Goal: Task Accomplishment & Management: Manage account settings

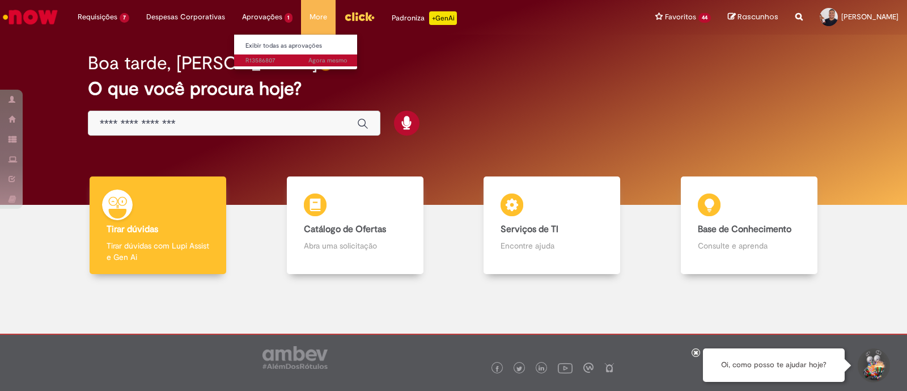
click at [269, 55] on link "Agora mesmo Agora mesmo R13586807" at bounding box center [296, 60] width 125 height 12
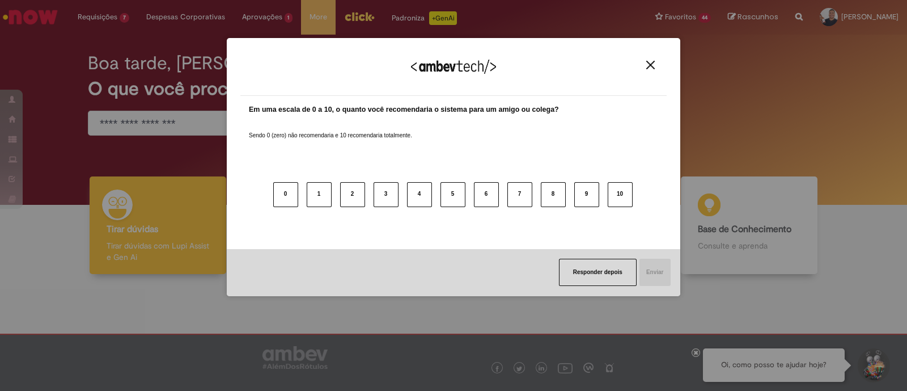
click at [661, 54] on div "Agradecemos seu feedback!" at bounding box center [453, 74] width 427 height 44
click at [652, 61] on img "Close" at bounding box center [651, 65] width 9 height 9
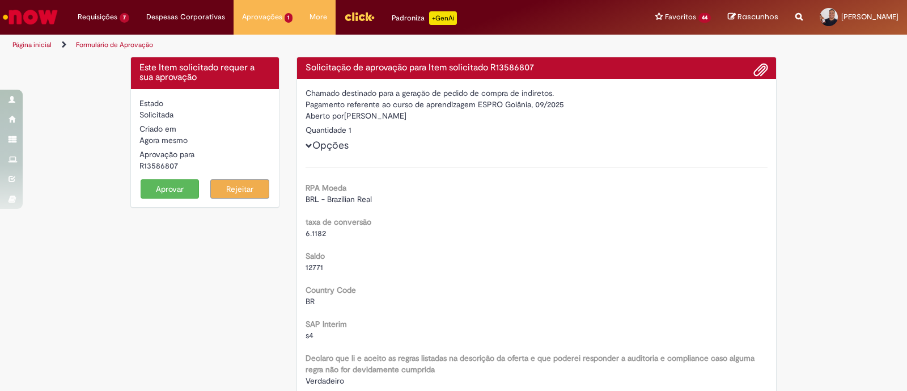
click at [176, 187] on button "Aprovar" at bounding box center [170, 188] width 59 height 19
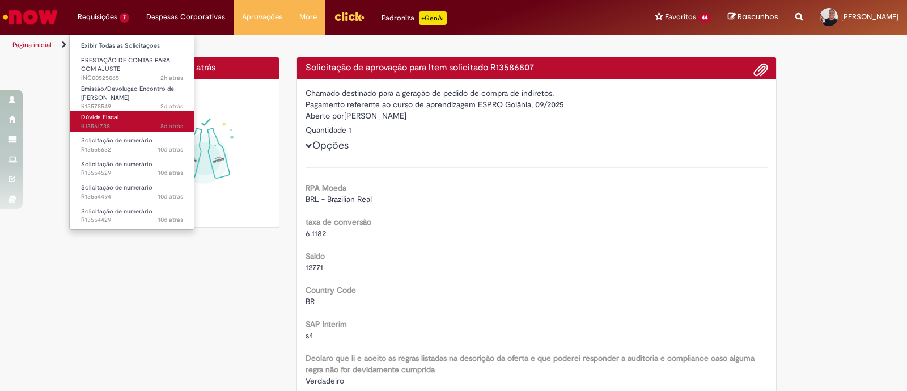
click at [127, 129] on span "8d atrás 8 dias atrás R13561738" at bounding box center [132, 126] width 102 height 9
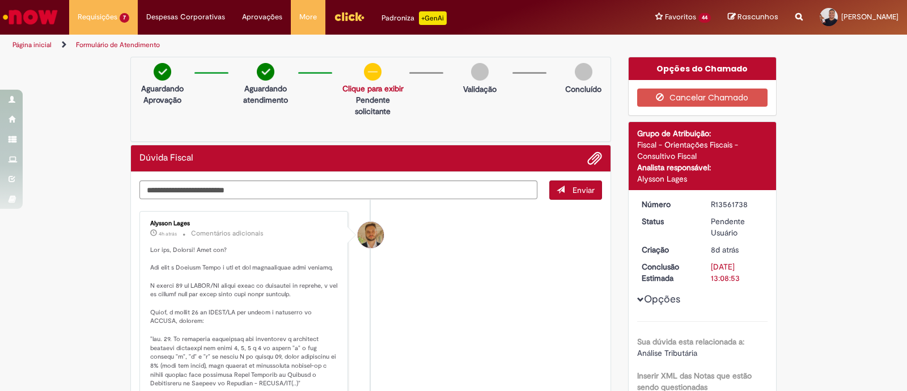
click at [322, 185] on textarea "Digite sua mensagem aqui..." at bounding box center [339, 189] width 398 height 19
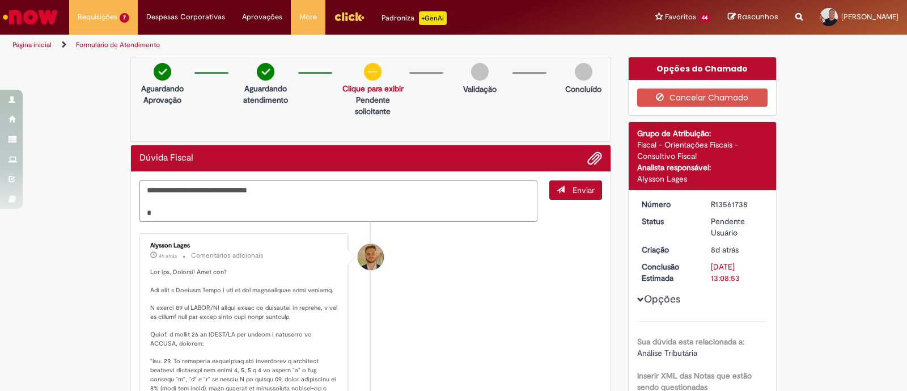
paste textarea "**********"
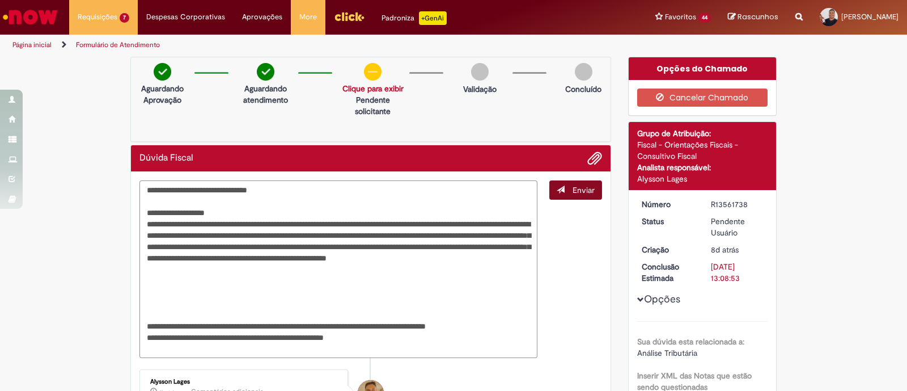
type textarea "**********"
click at [573, 192] on span "Enviar" at bounding box center [584, 190] width 22 height 10
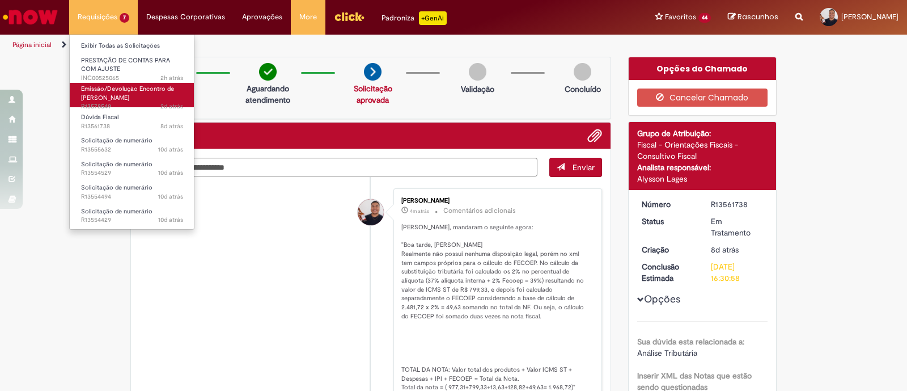
click at [105, 100] on span "Emissão/Devolução Encontro de [PERSON_NAME]" at bounding box center [127, 94] width 93 height 18
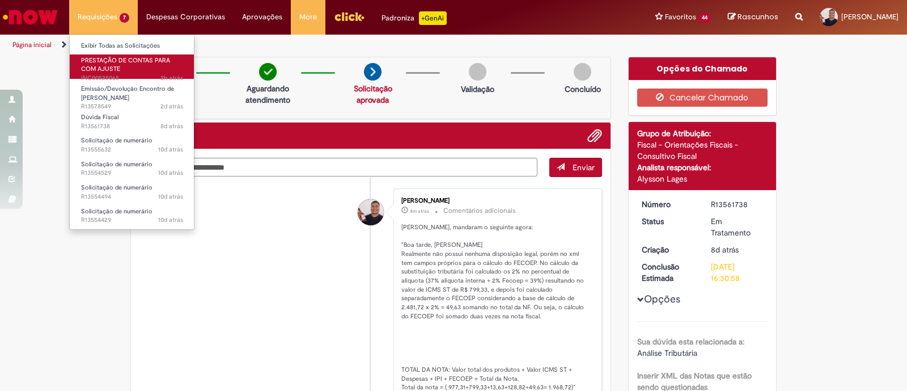
click at [143, 65] on link "PRESTAÇÃO DE CONTAS PARA COM AJUSTE 2h atrás 2 horas atrás INC00525065" at bounding box center [132, 66] width 125 height 24
click at [119, 78] on span "2h atrás 2 horas atrás INC00525065" at bounding box center [132, 78] width 102 height 9
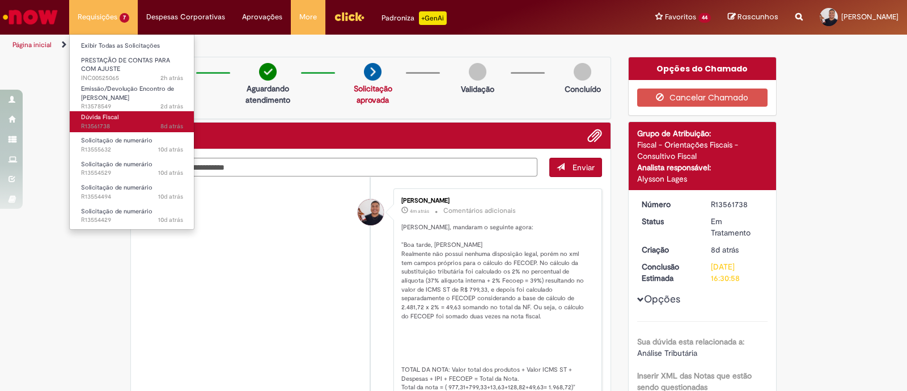
click at [117, 117] on link "Dúvida Fiscal 8d atrás 8 dias atrás R13561738" at bounding box center [132, 121] width 125 height 21
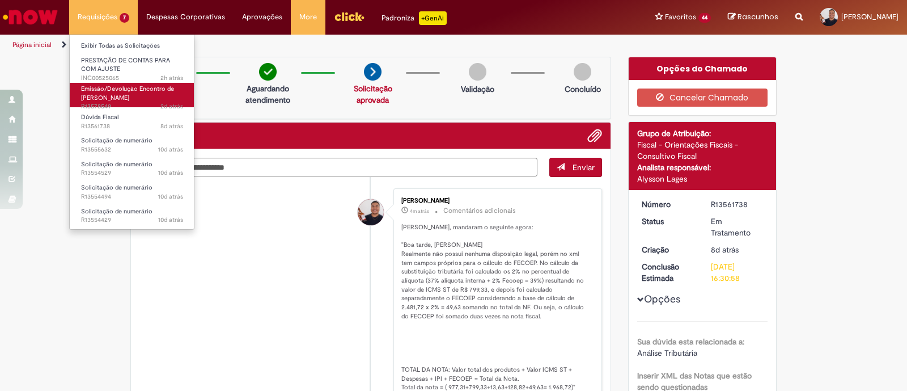
click at [147, 98] on link "Emissão/Devolução Encontro de Contas Fornecedor 2d atrás 2 dias atrás R13578549" at bounding box center [132, 95] width 125 height 24
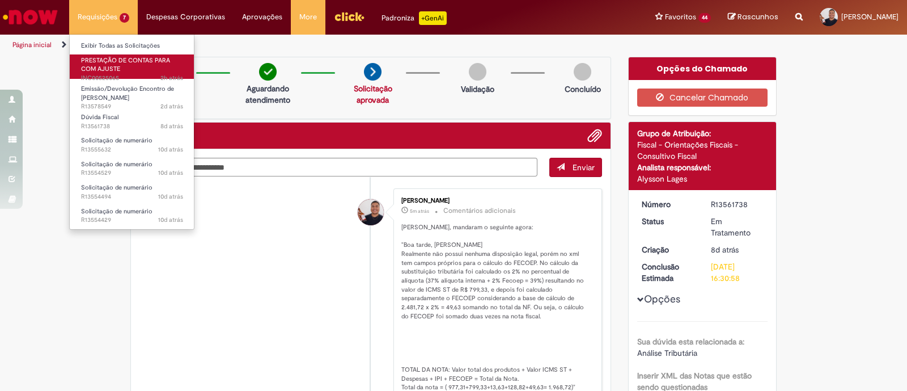
click at [137, 70] on link "PRESTAÇÃO DE CONTAS PARA COM AJUSTE 2h atrás 2 horas atrás INC00525065" at bounding box center [132, 66] width 125 height 24
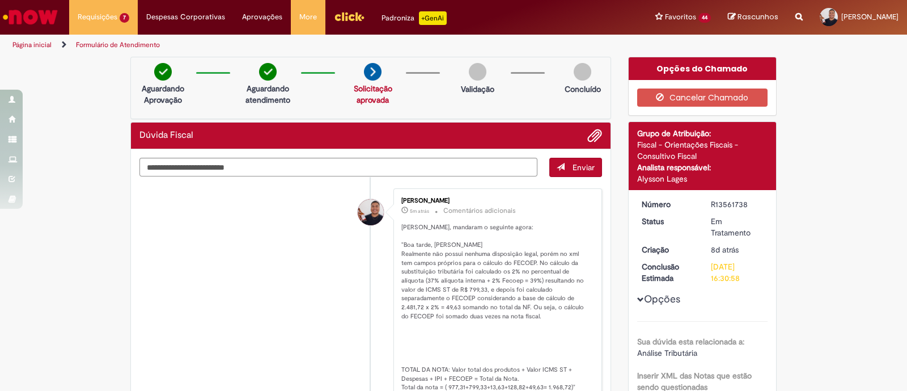
click at [49, 12] on img "Ir para a Homepage" at bounding box center [30, 17] width 58 height 23
